Goal: Task Accomplishment & Management: Manage account settings

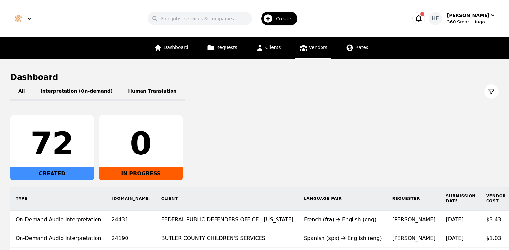
click at [317, 49] on span "Vendors" at bounding box center [318, 47] width 18 height 5
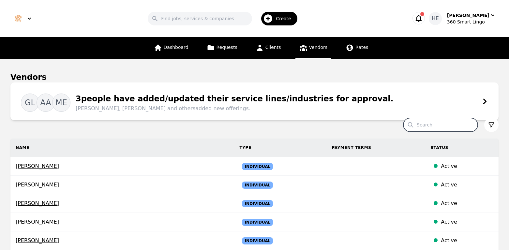
click at [430, 126] on input "Search" at bounding box center [441, 125] width 74 height 14
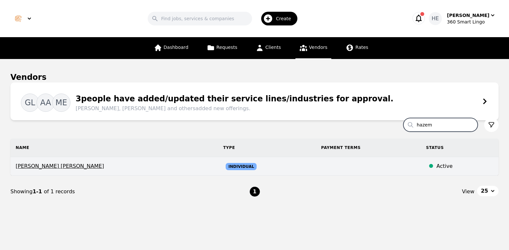
type input "hazem"
click at [162, 170] on span "[PERSON_NAME] [PERSON_NAME]" at bounding box center [114, 167] width 197 height 8
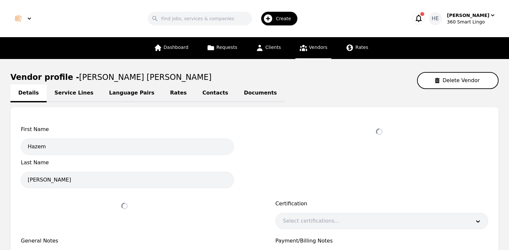
select select "active"
